Goal: Task Accomplishment & Management: Use online tool/utility

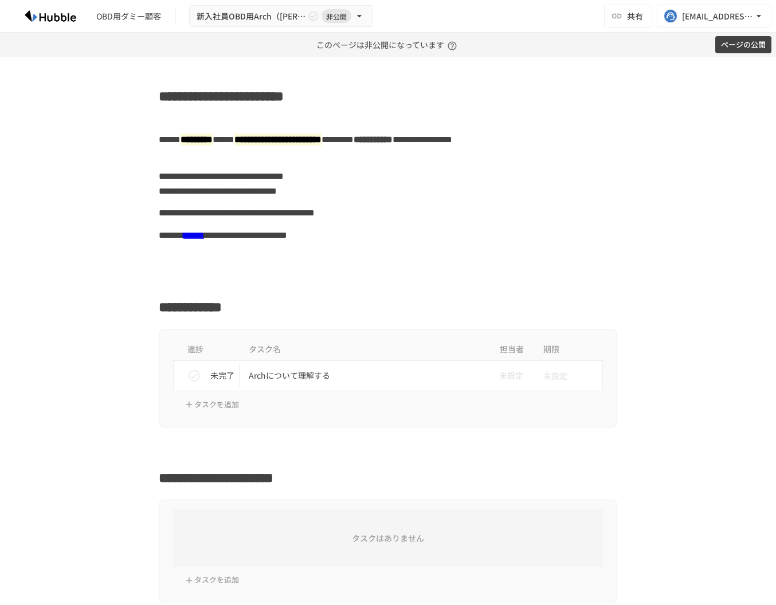
click at [730, 44] on button "ページの公開" at bounding box center [743, 45] width 56 height 18
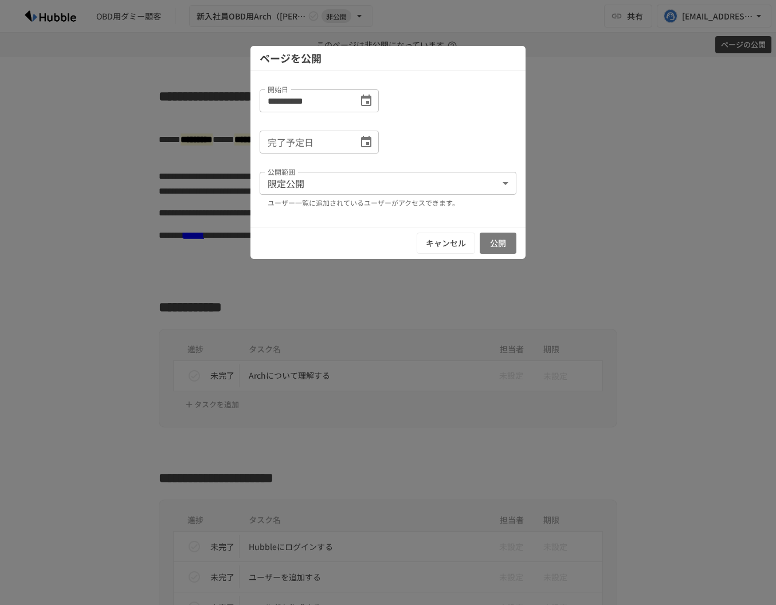
click at [492, 245] on button "公開" at bounding box center [497, 243] width 37 height 21
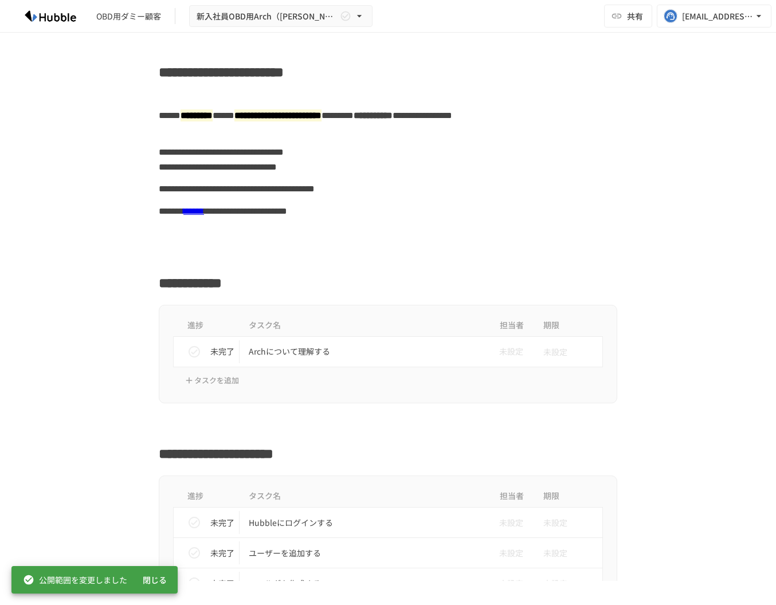
click at [209, 77] on h2 "**********" at bounding box center [388, 69] width 458 height 27
